Goal: Information Seeking & Learning: Check status

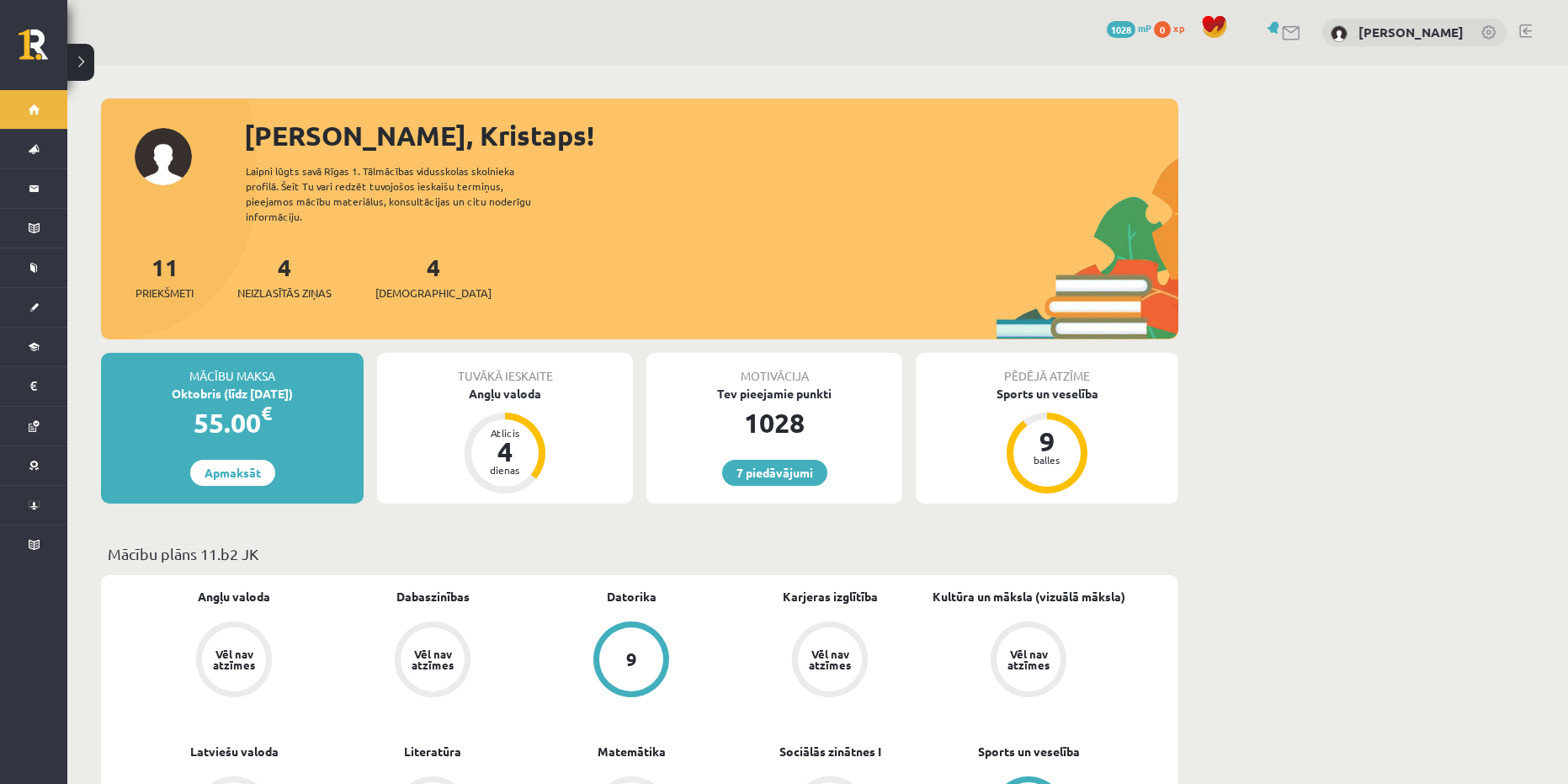
scroll to position [85, 0]
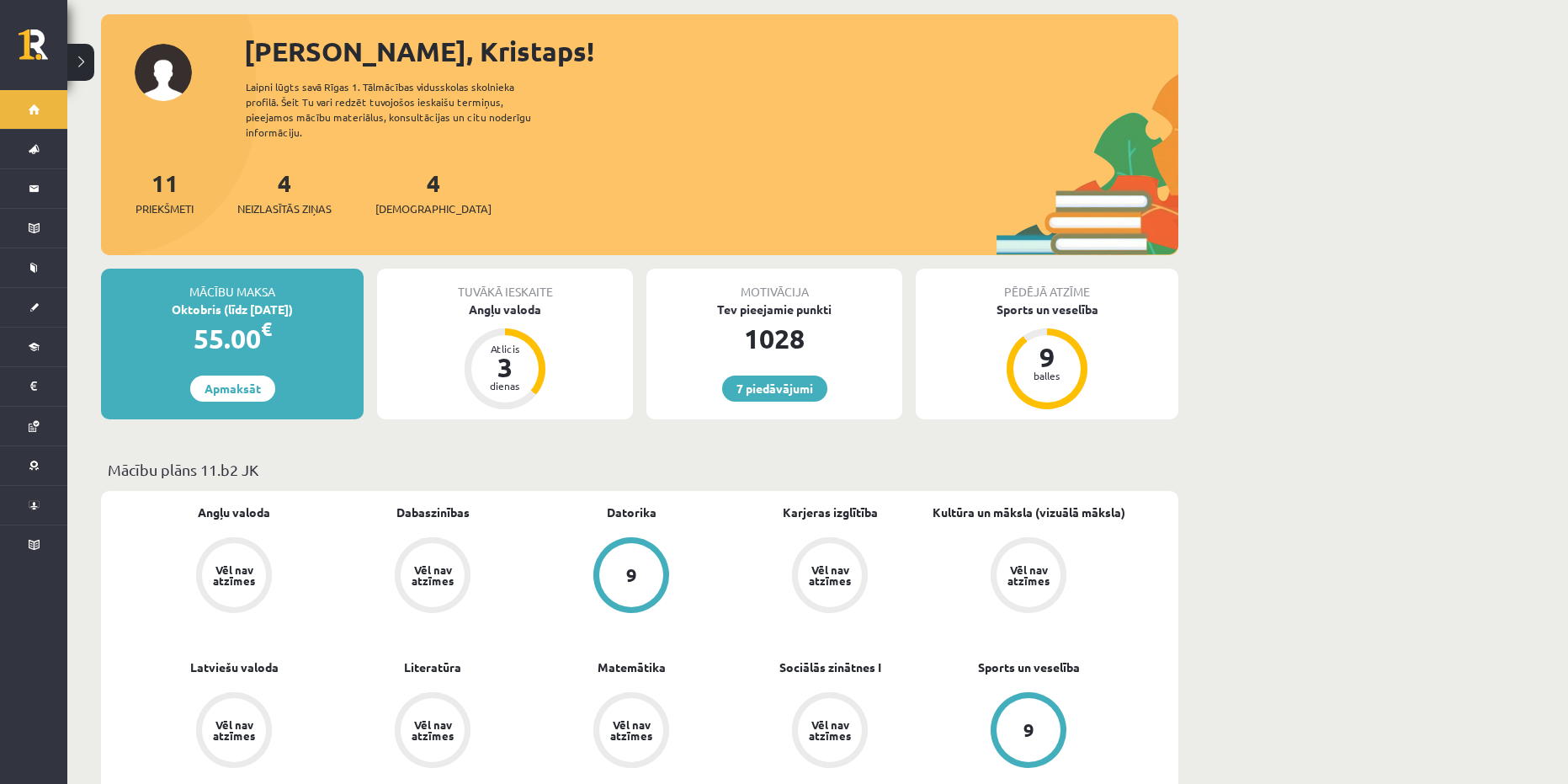
click at [281, 175] on div "4 Neizlasītās ziņas" at bounding box center [285, 191] width 94 height 52
click at [293, 185] on div "4 Neizlasītās ziņas" at bounding box center [285, 191] width 94 height 52
click at [290, 167] on link "4 Neizlasītās ziņas" at bounding box center [285, 192] width 94 height 50
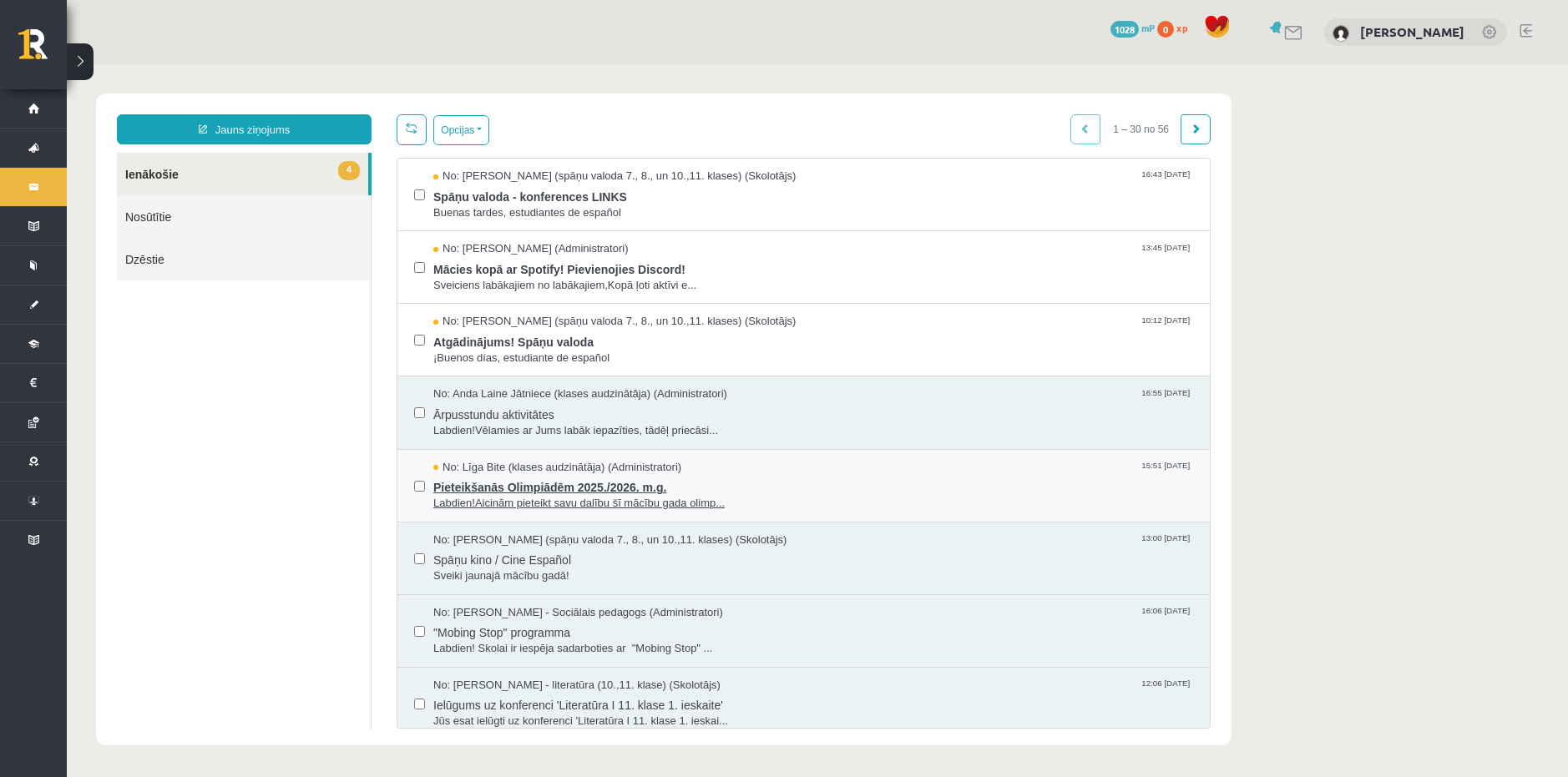
click at [799, 484] on span "Pieteikšanās Olimpiādēm 2025./2026. m.g." at bounding box center [813, 485] width 760 height 21
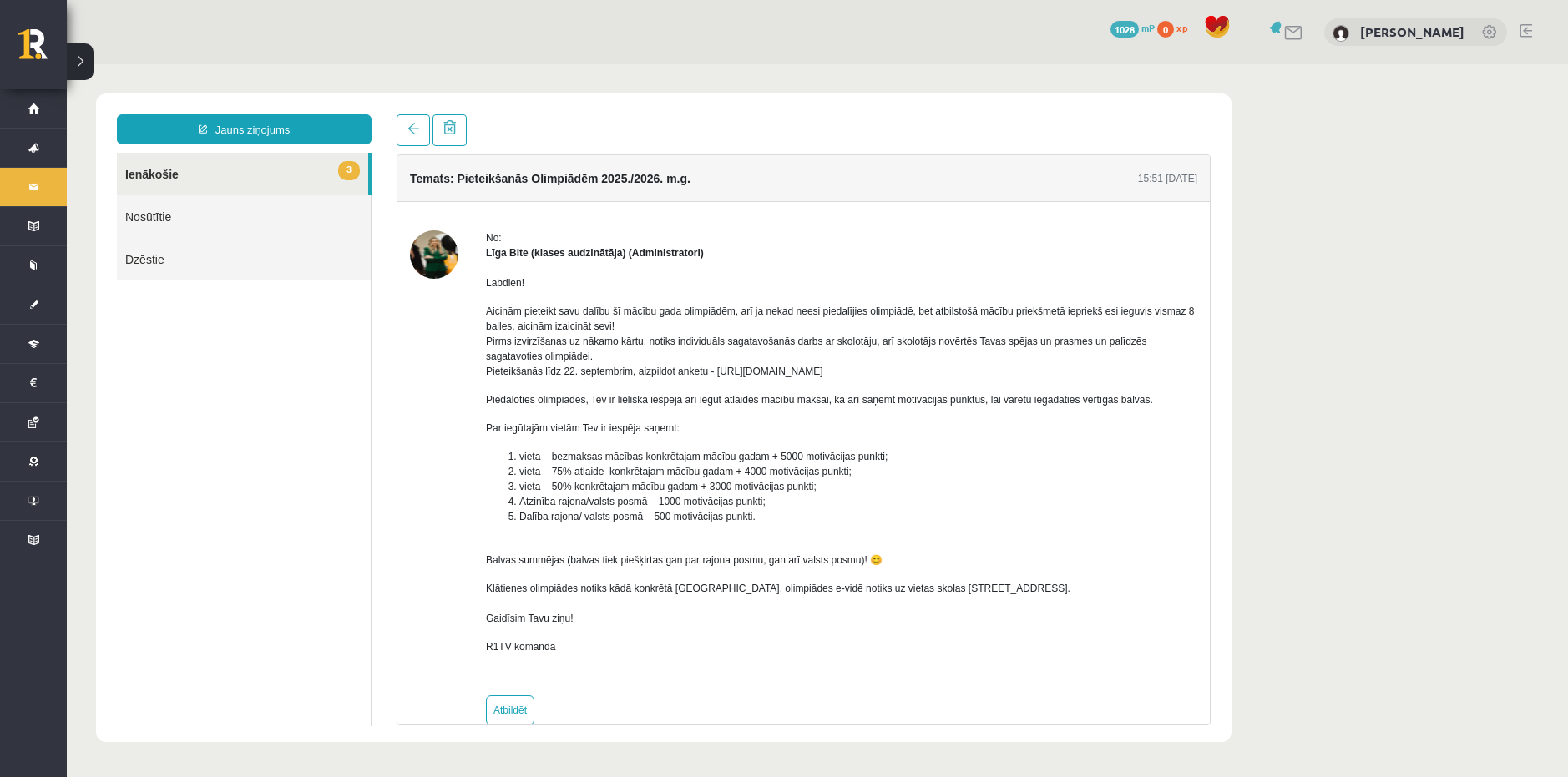
scroll to position [30, 0]
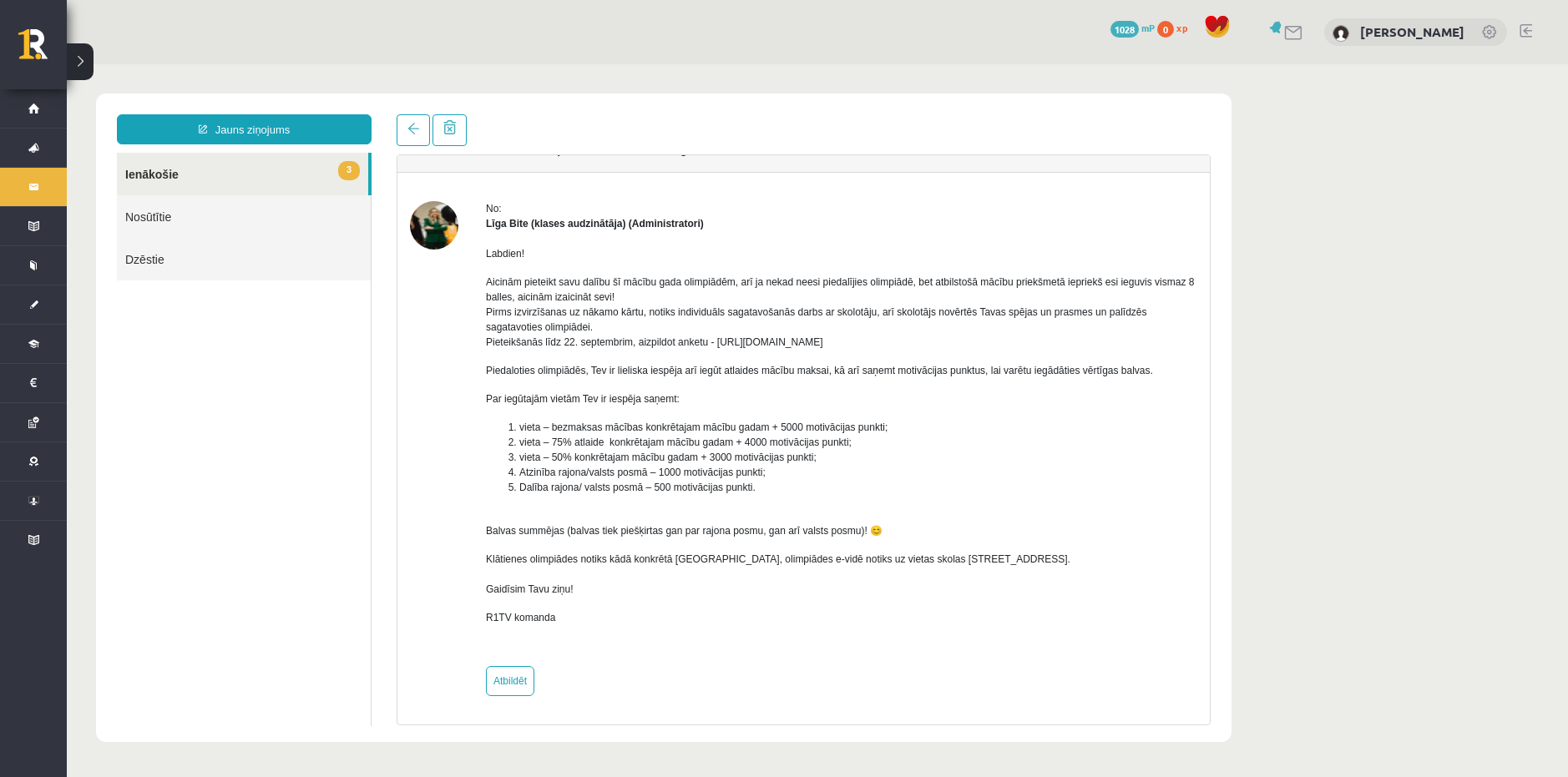
click at [460, 456] on div "No: Līga Bite (klases audzinātāja) (Administratori) Labdien! Aicinām pieteikt s…" at bounding box center [804, 448] width 787 height 495
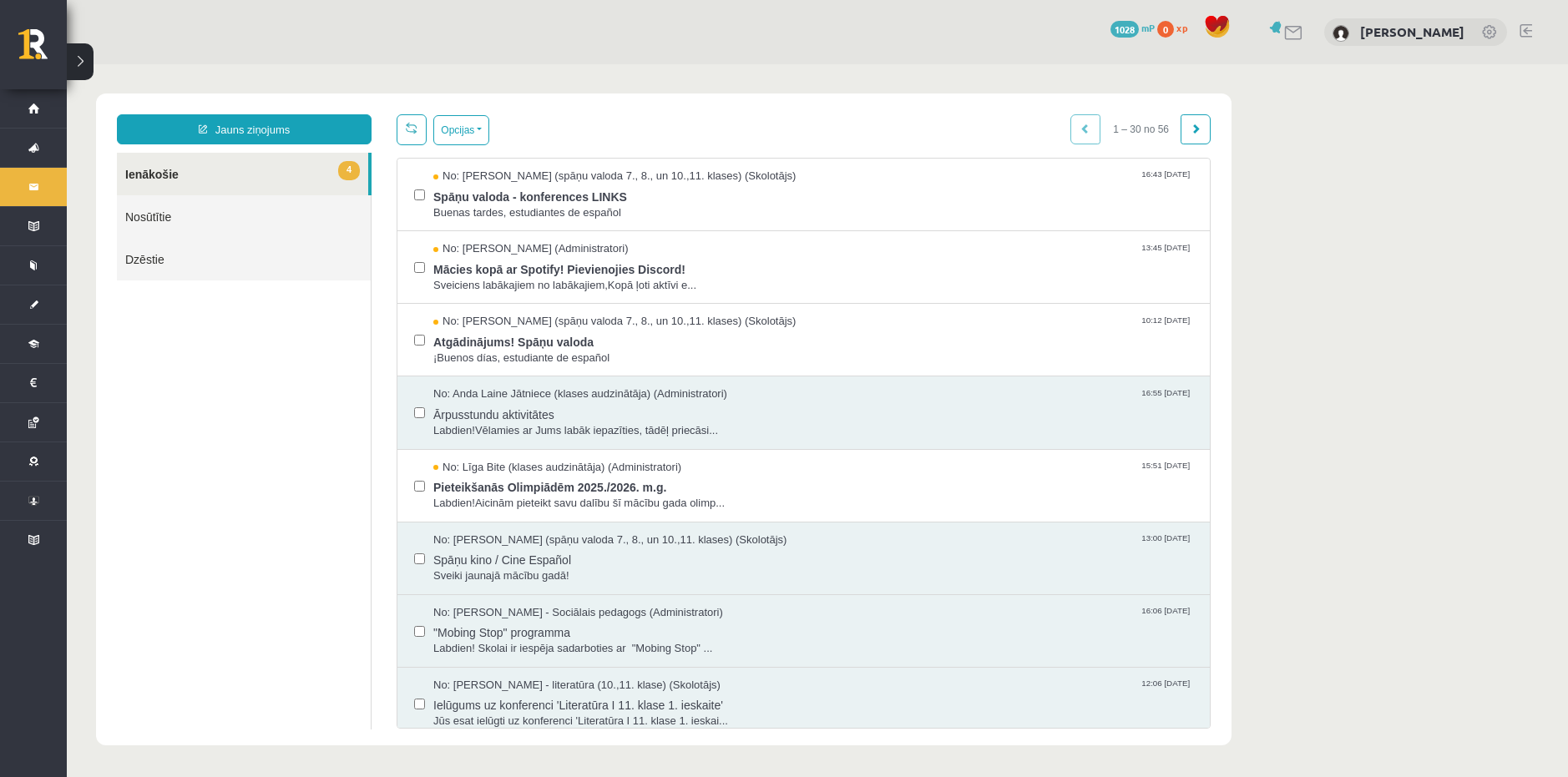
scroll to position [0, 0]
click at [836, 482] on span "Pieteikšanās Olimpiādēm 2025./2026. m.g." at bounding box center [813, 485] width 760 height 21
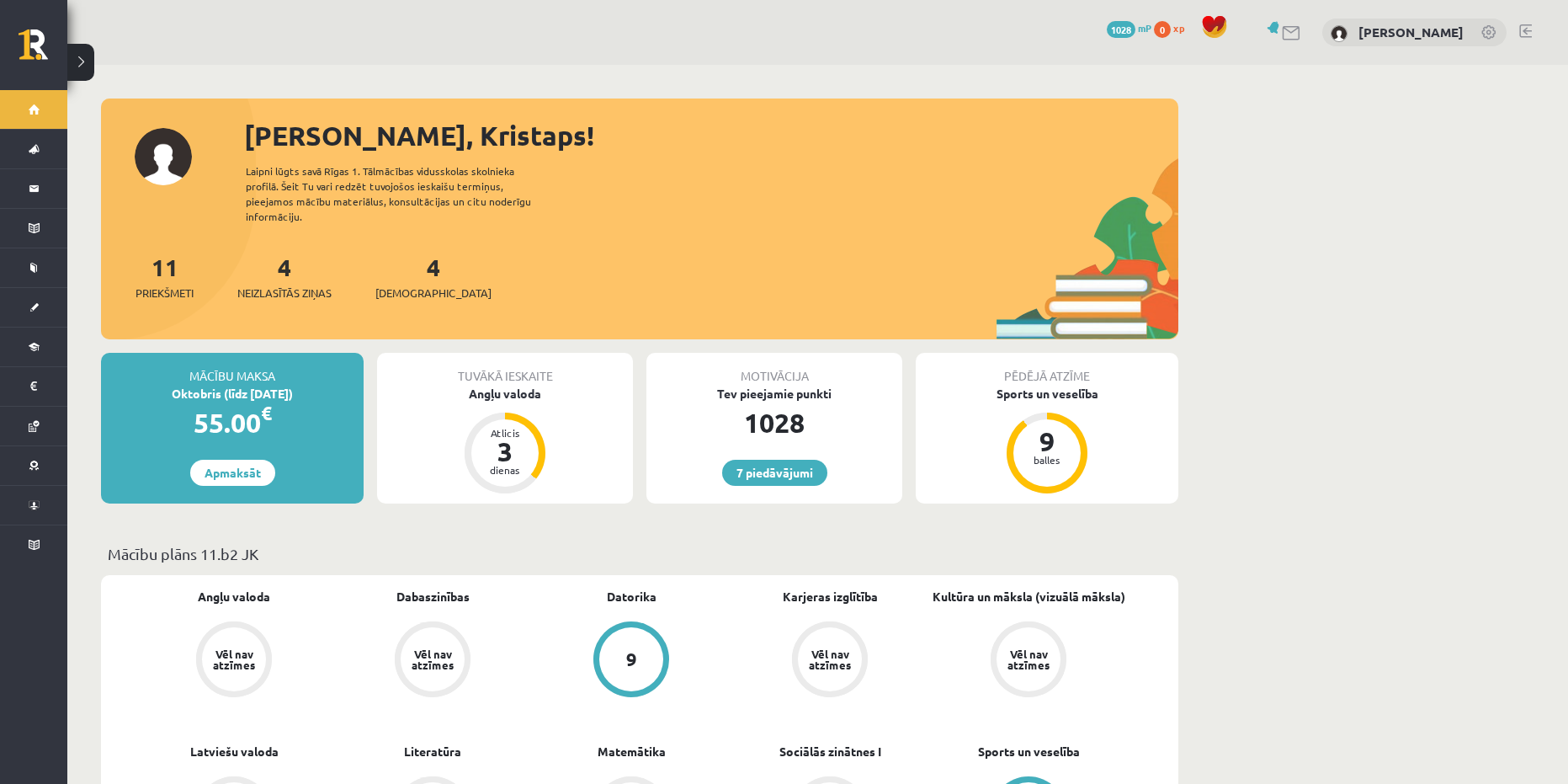
scroll to position [85, 0]
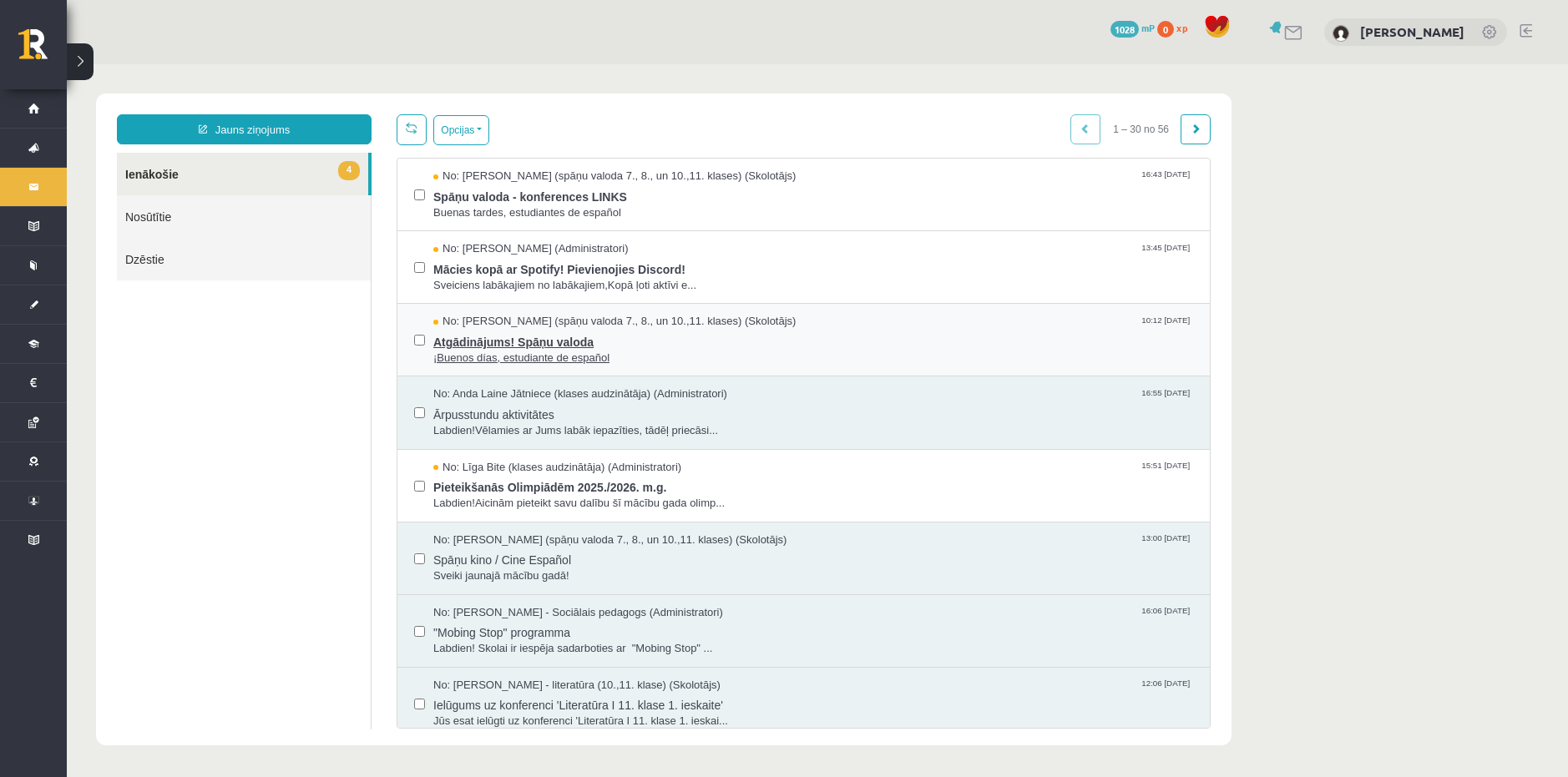
click at [703, 341] on span "Atgādinājums! Spāņu valoda" at bounding box center [813, 340] width 760 height 21
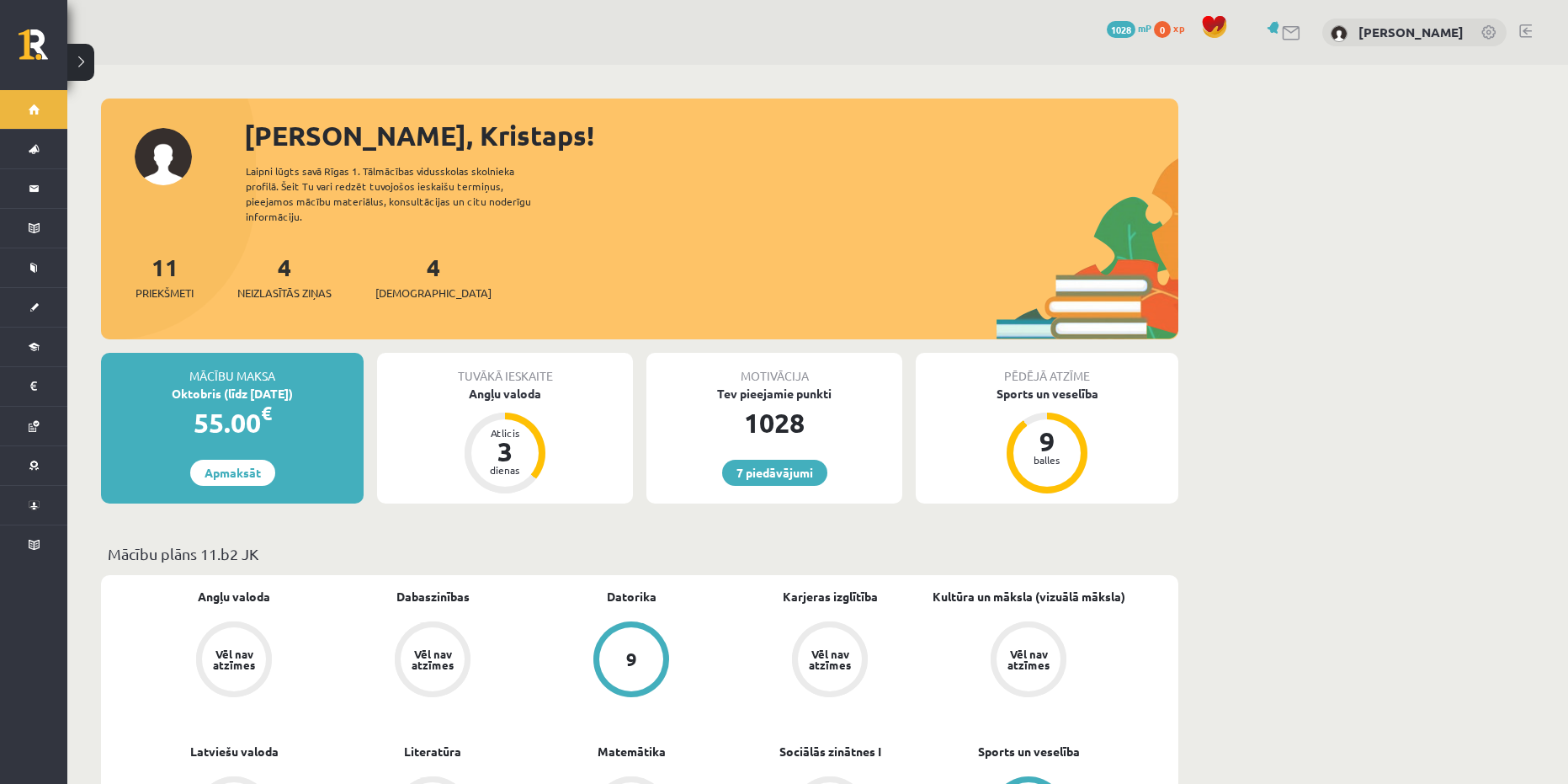
scroll to position [85, 0]
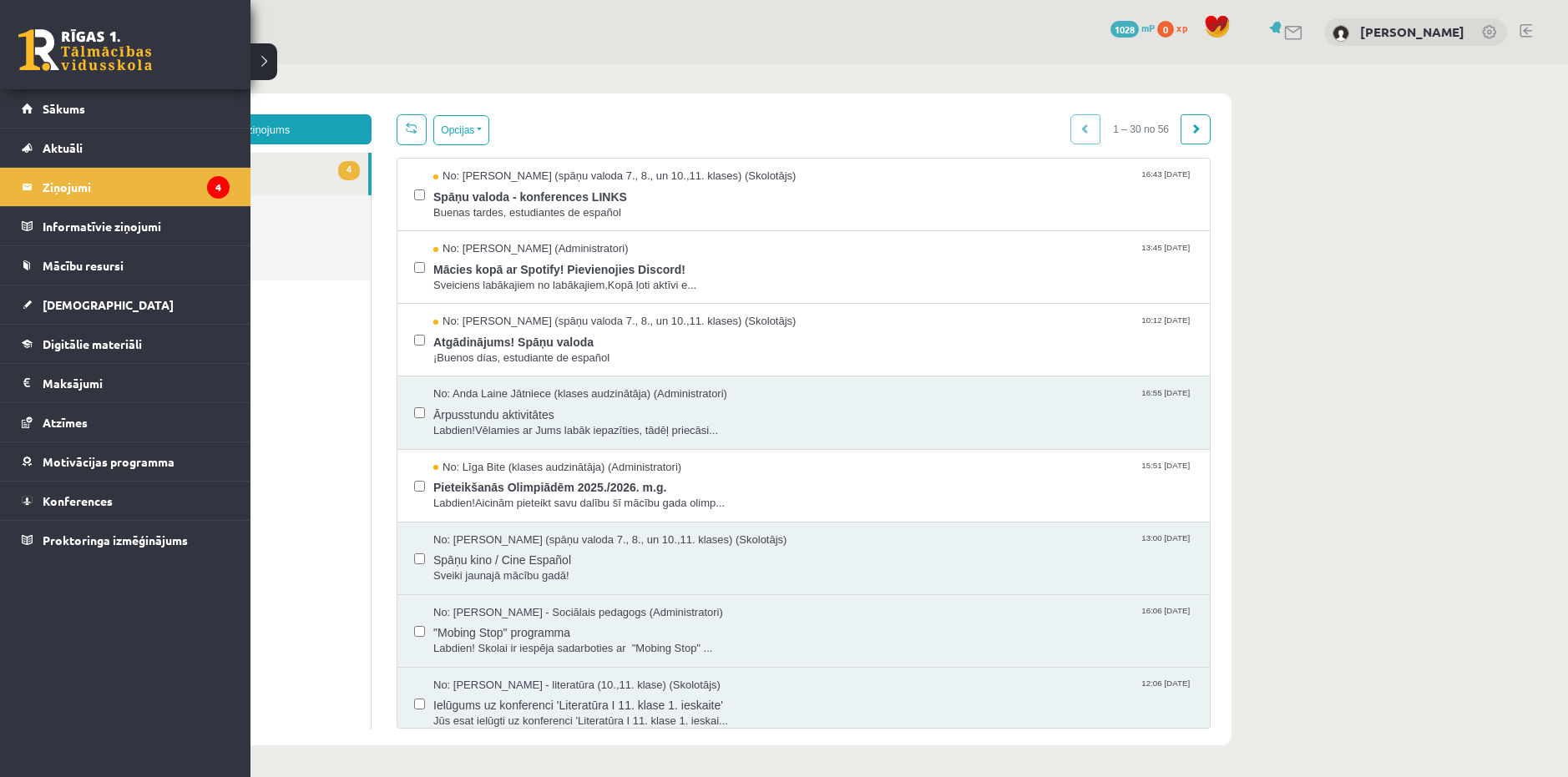
click at [52, 51] on link at bounding box center [85, 51] width 133 height 42
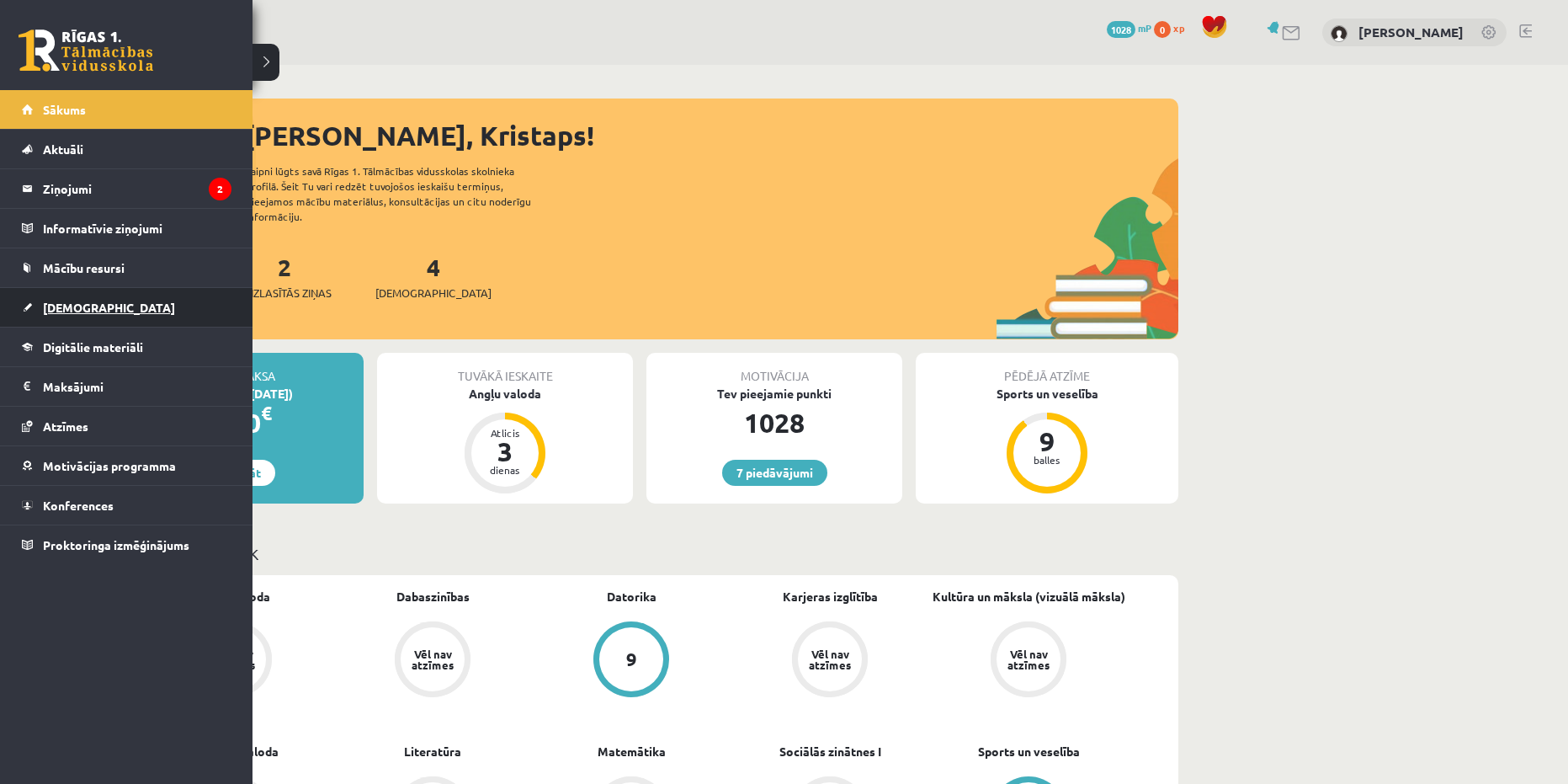
click at [78, 294] on link "[DEMOGRAPHIC_DATA]" at bounding box center [127, 308] width 210 height 38
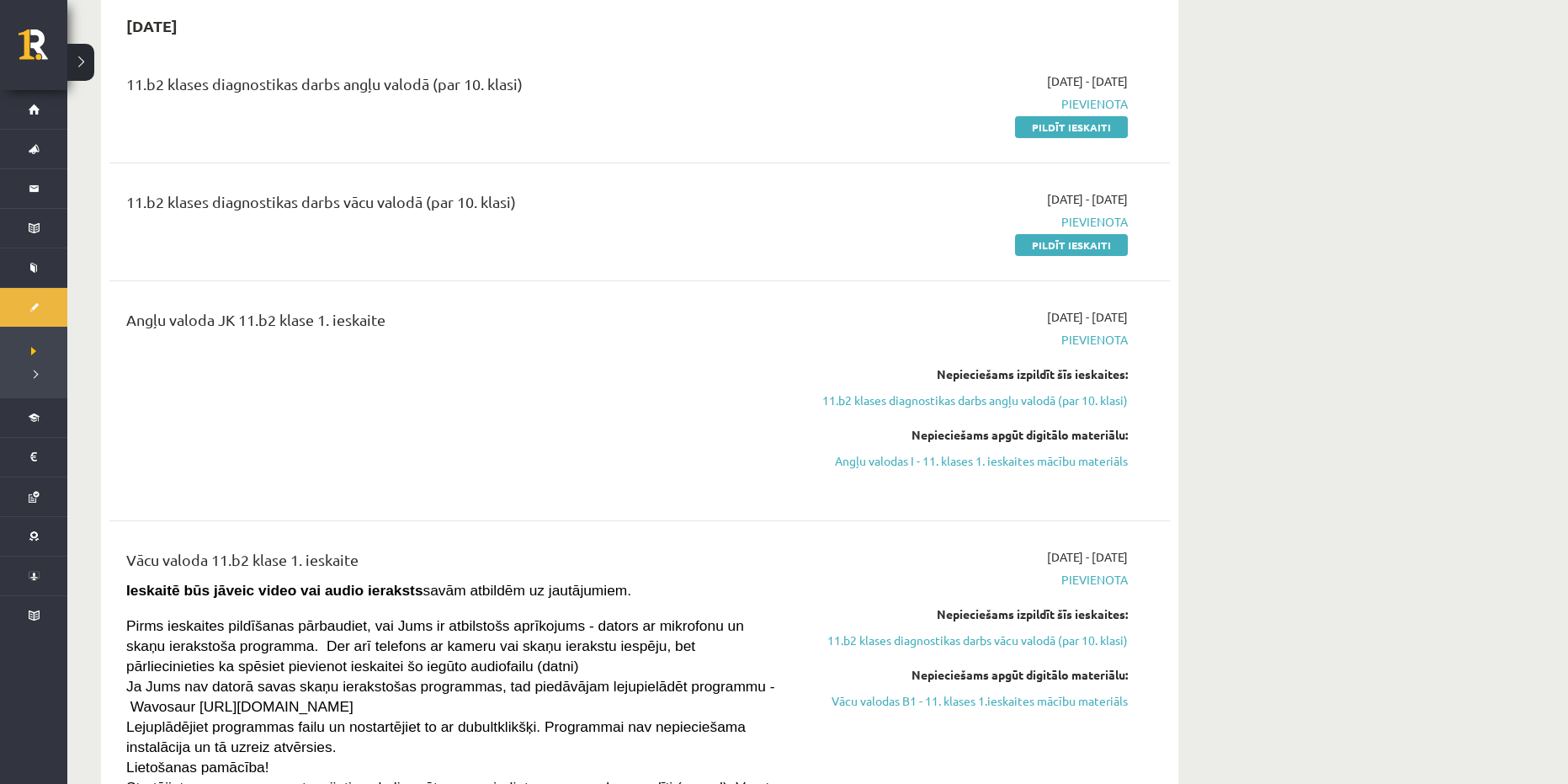
scroll to position [85, 0]
